Goal: Find specific page/section: Find specific page/section

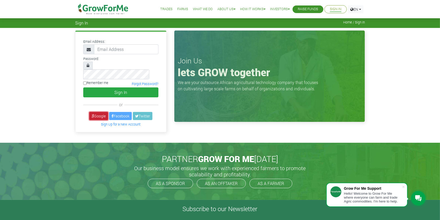
drag, startPoint x: 0, startPoint y: 0, endPoint x: 98, endPoint y: 110, distance: 147.0
click at [98, 112] on link "Google" at bounding box center [98, 116] width 19 height 8
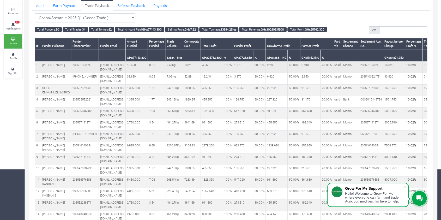
scroll to position [6, 0]
